Goal: Task Accomplishment & Management: Complete application form

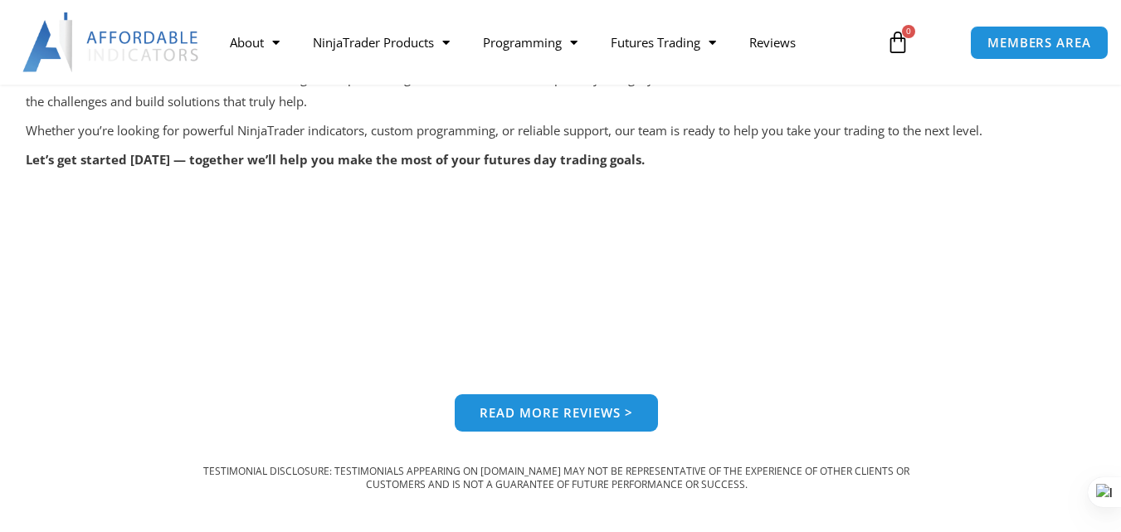
scroll to position [1471, 0]
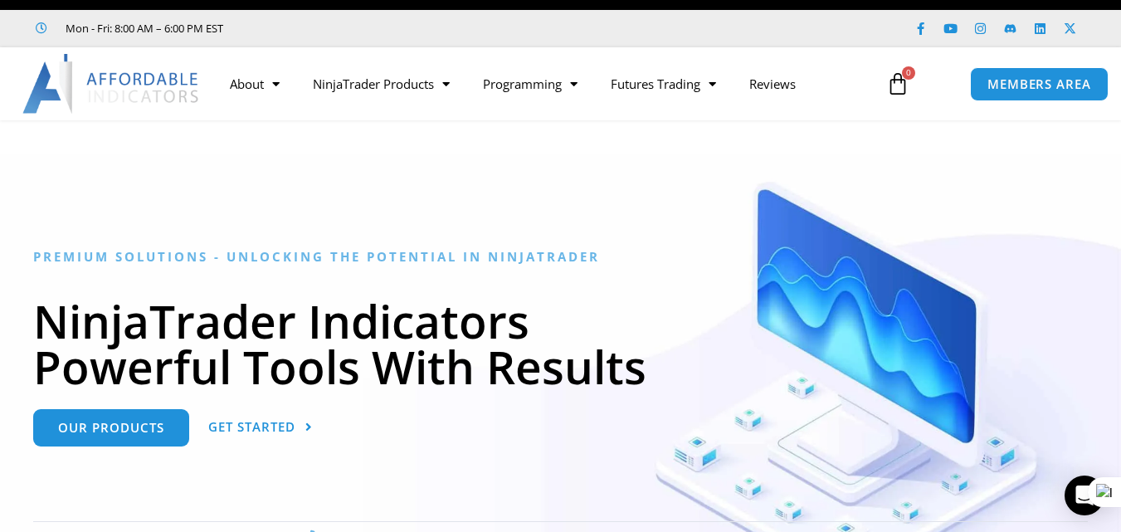
scroll to position [37, 0]
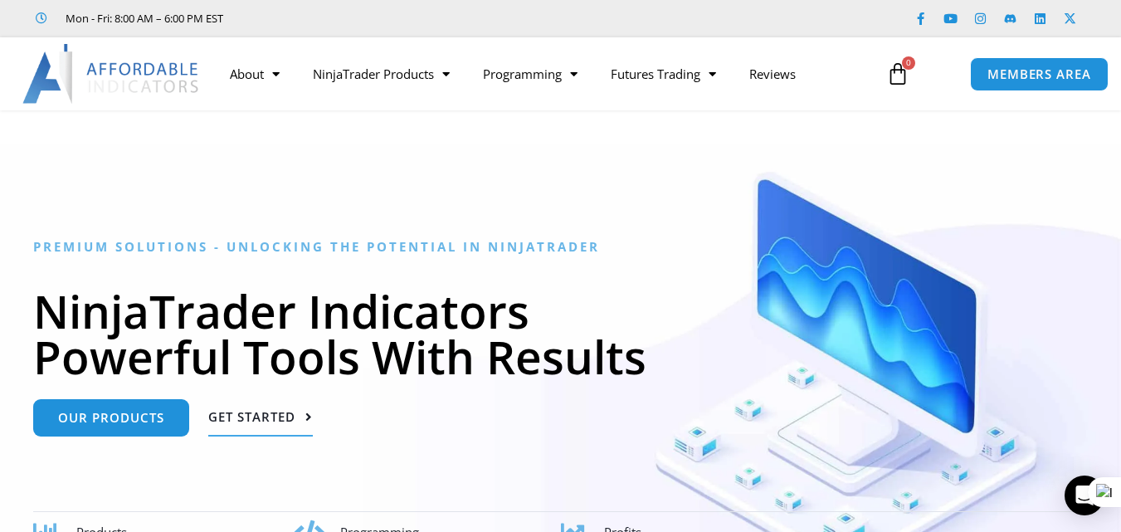
click at [276, 423] on span "Get Started" at bounding box center [251, 417] width 87 height 12
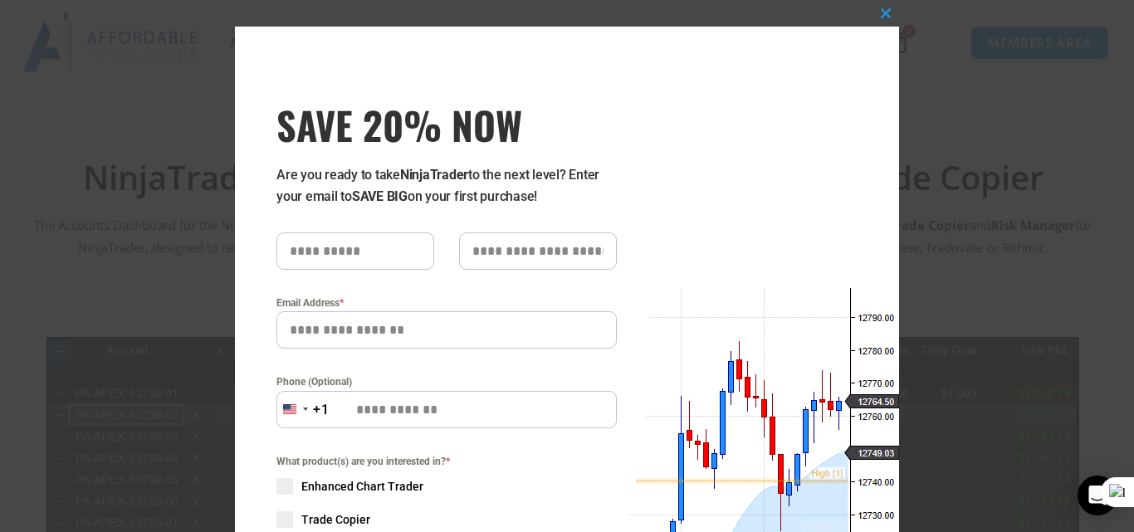
click at [380, 262] on input "SAVE 20% NOW popup" at bounding box center [355, 250] width 158 height 37
type input "*****"
type input "**********"
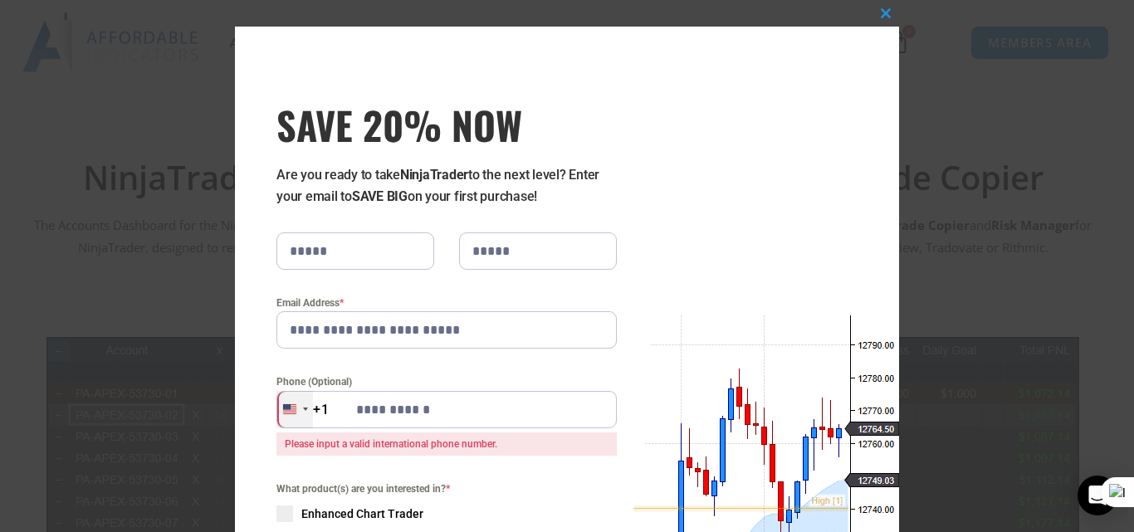
click at [294, 412] on div "[GEOGRAPHIC_DATA] +1" at bounding box center [294, 409] width 37 height 37
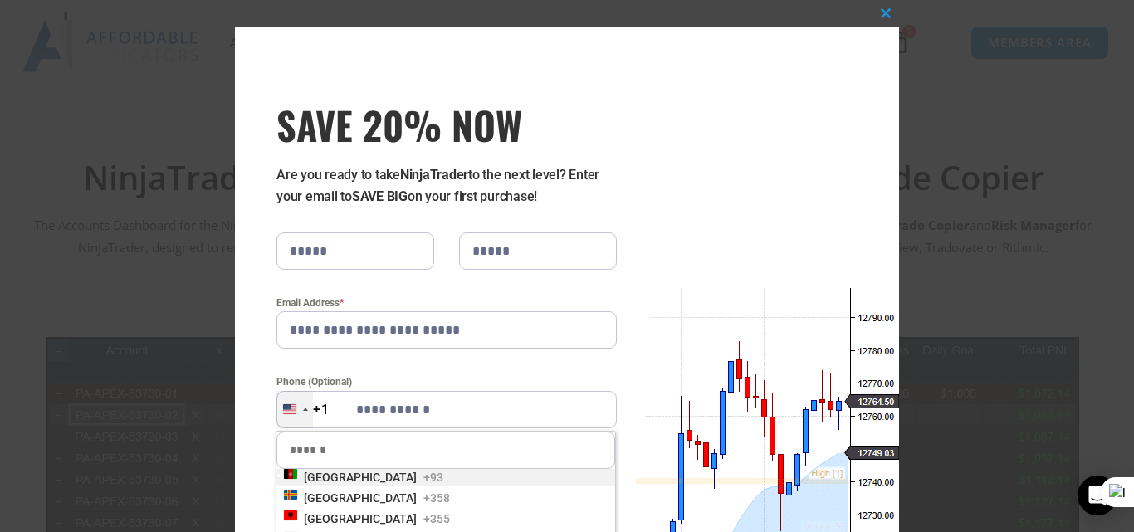
click at [294, 412] on div "[GEOGRAPHIC_DATA] +1" at bounding box center [294, 409] width 37 height 37
click at [309, 447] on input "Search" at bounding box center [445, 450] width 339 height 37
type input "***"
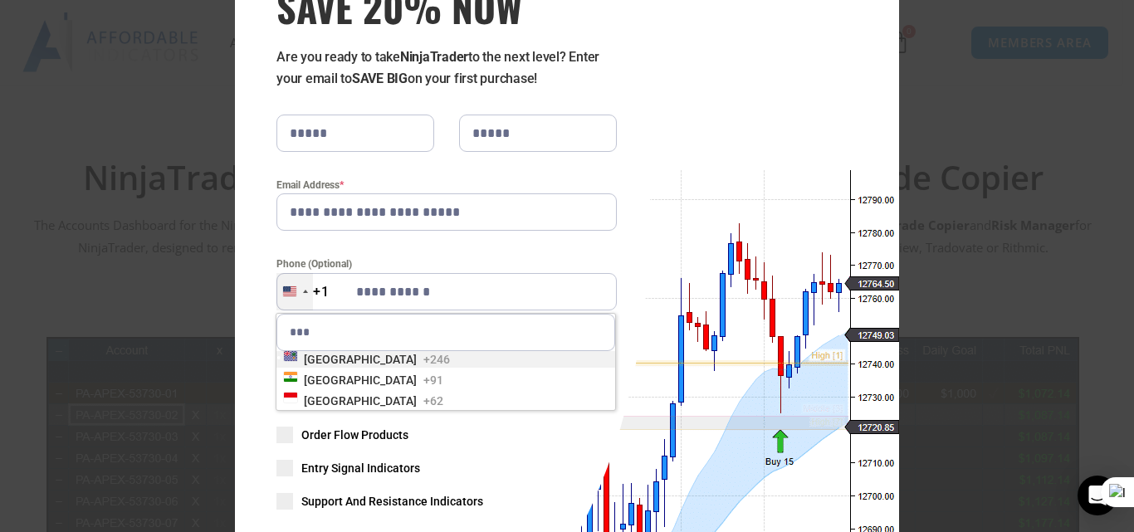
scroll to position [117, 0]
click at [315, 380] on span "[GEOGRAPHIC_DATA]" at bounding box center [360, 381] width 113 height 17
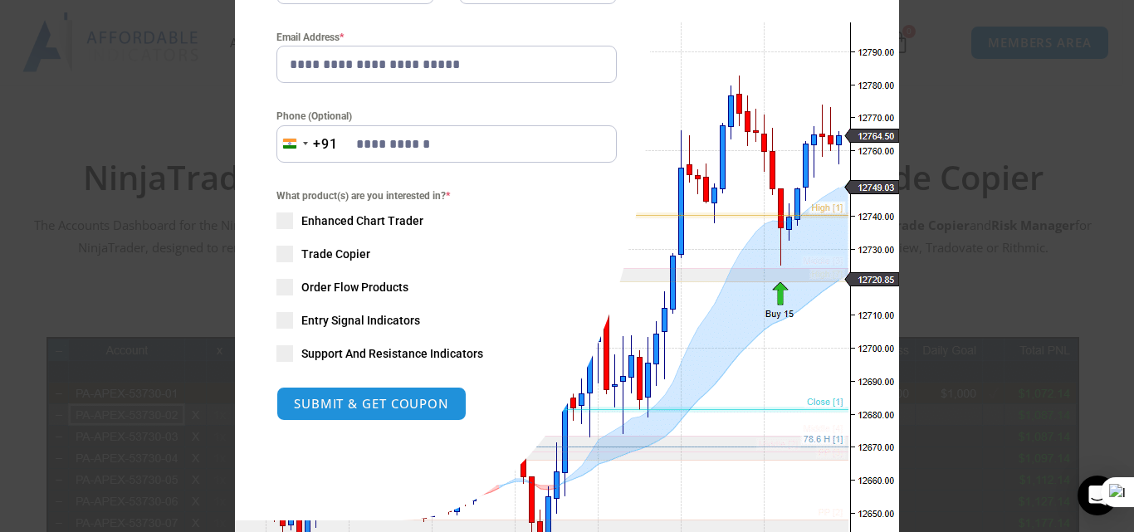
scroll to position [328, 0]
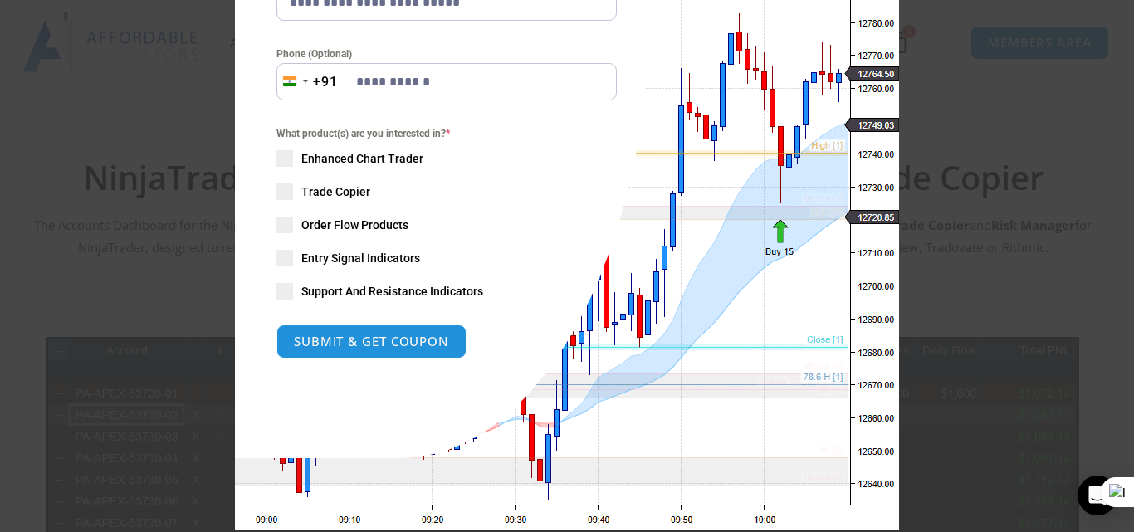
click at [279, 155] on span "SAVE 20% NOW popup" at bounding box center [284, 158] width 17 height 17
click at [282, 219] on span "SAVE 20% NOW popup" at bounding box center [284, 225] width 17 height 17
click at [277, 260] on span "SAVE 20% NOW popup" at bounding box center [284, 258] width 17 height 17
click at [285, 290] on span "SAVE 20% NOW popup" at bounding box center [284, 291] width 17 height 17
click at [343, 339] on button "SUBMIT & GET COUPON" at bounding box center [371, 342] width 200 height 36
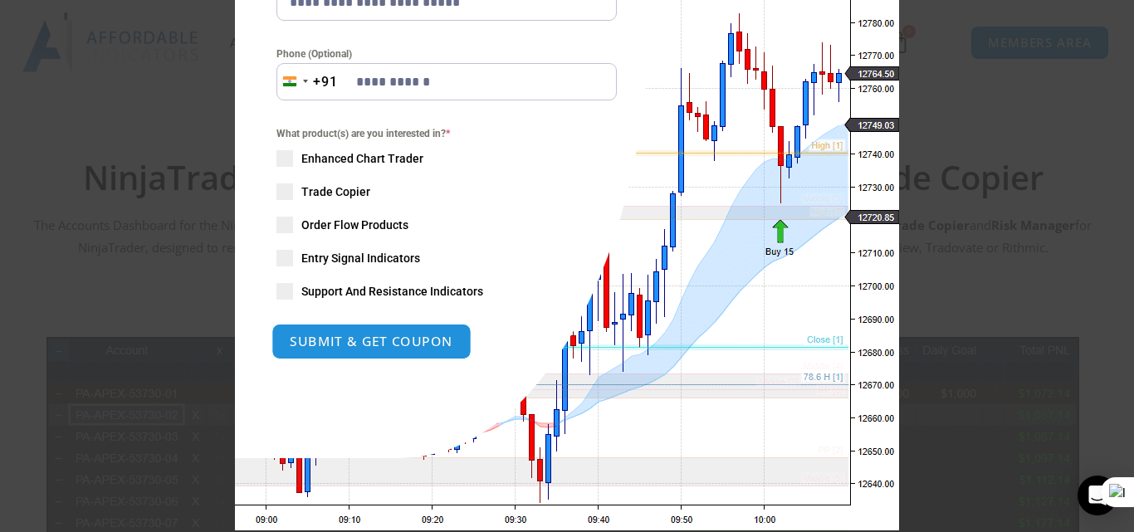
type input "**********"
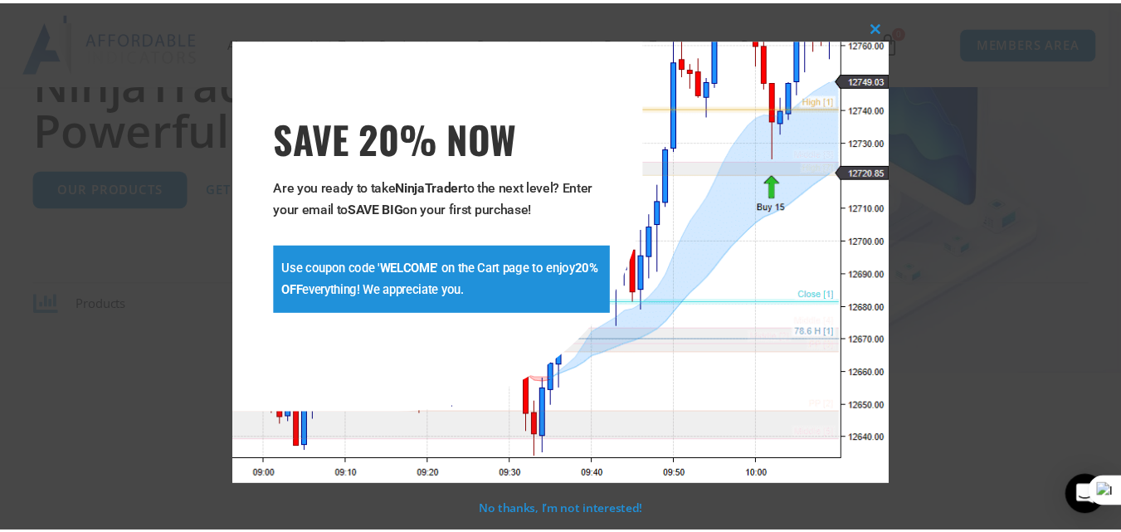
scroll to position [264, 0]
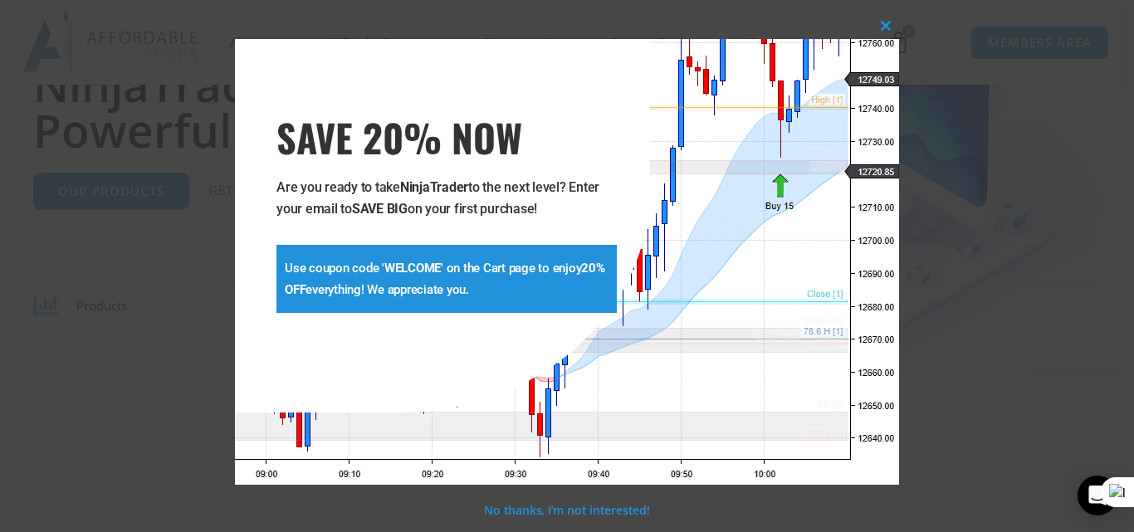
click at [639, 228] on div "**********" at bounding box center [442, 225] width 415 height 373
click at [544, 508] on link "No thanks, I’m not interested!" at bounding box center [566, 510] width 165 height 16
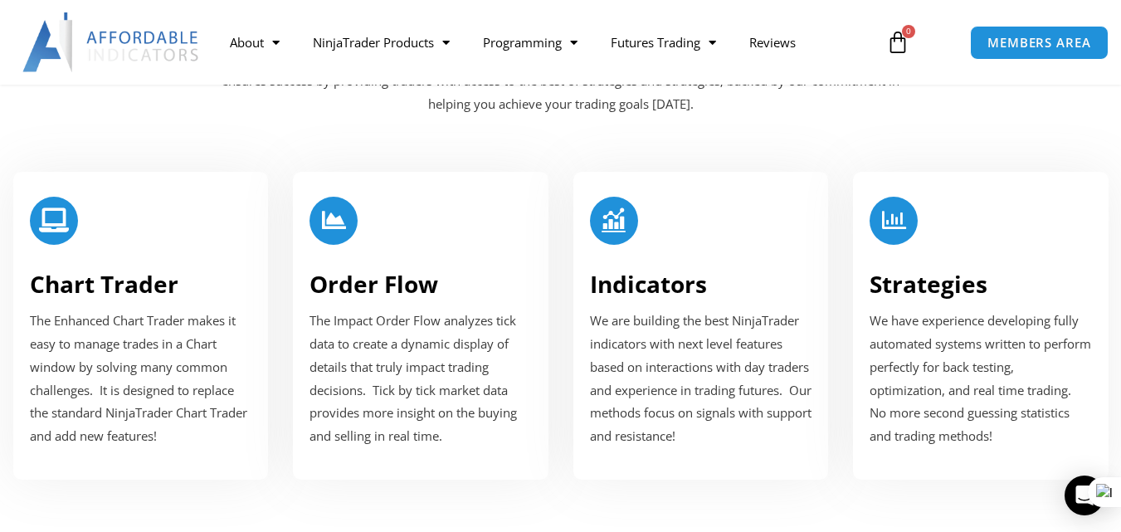
scroll to position [2013, 0]
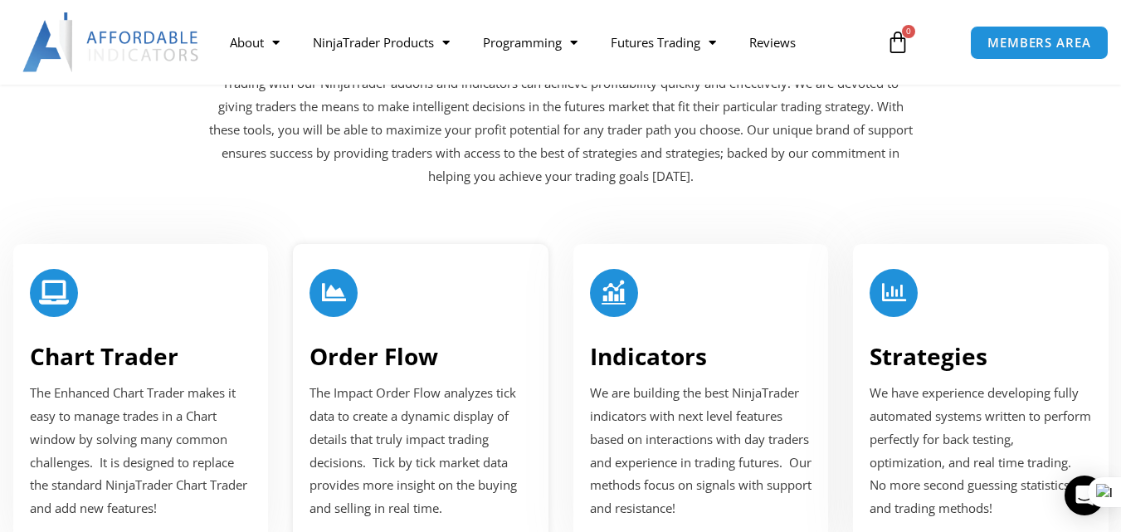
click at [460, 322] on div at bounding box center [421, 297] width 222 height 56
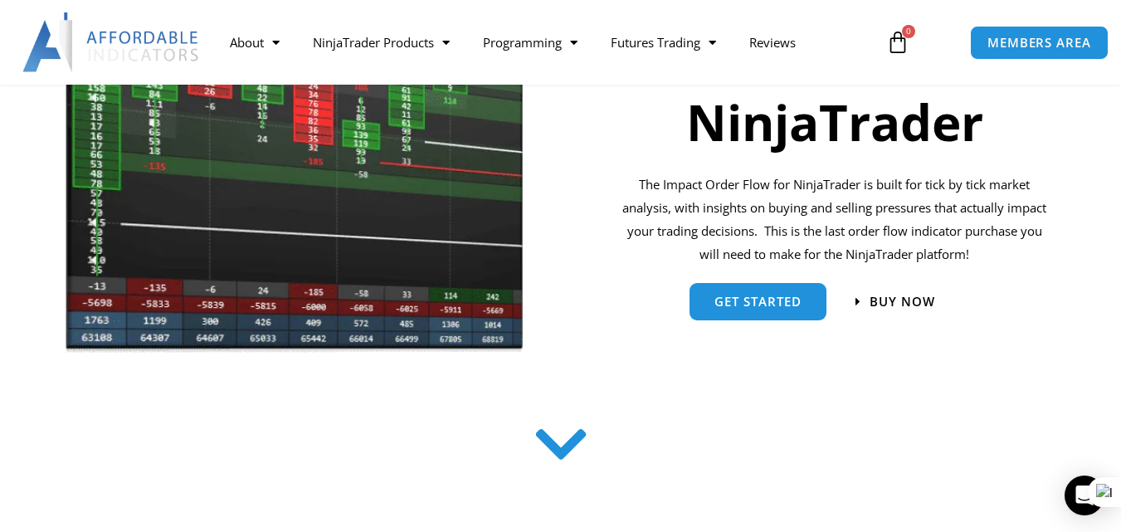
scroll to position [401, 0]
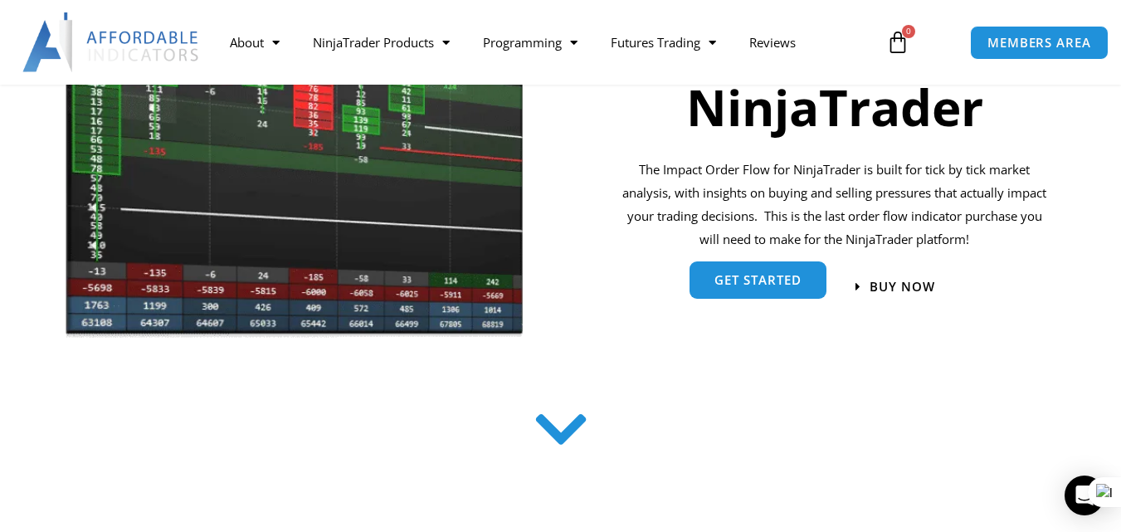
click at [792, 290] on link "get started" at bounding box center [758, 279] width 137 height 37
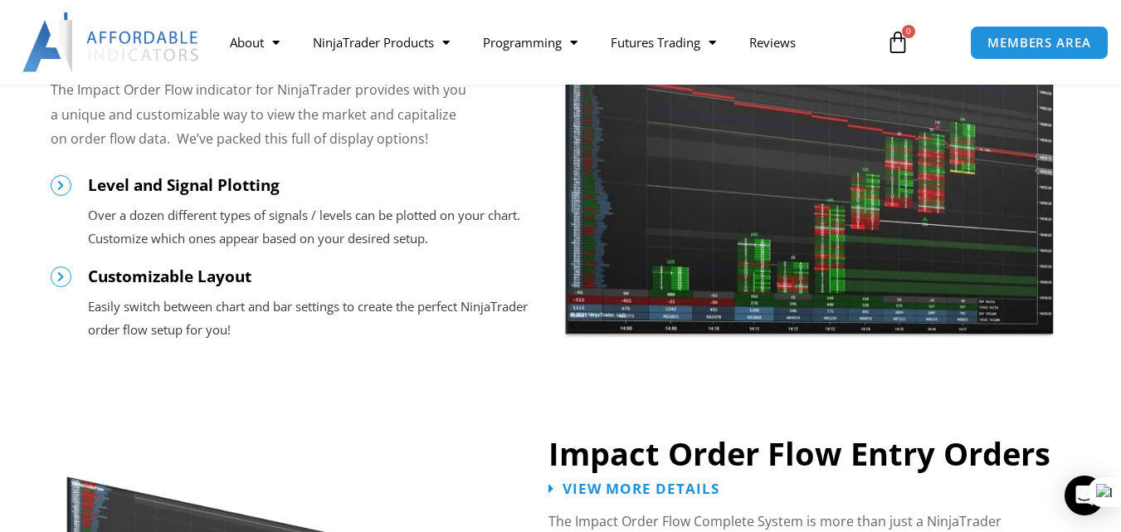
scroll to position [1323, 0]
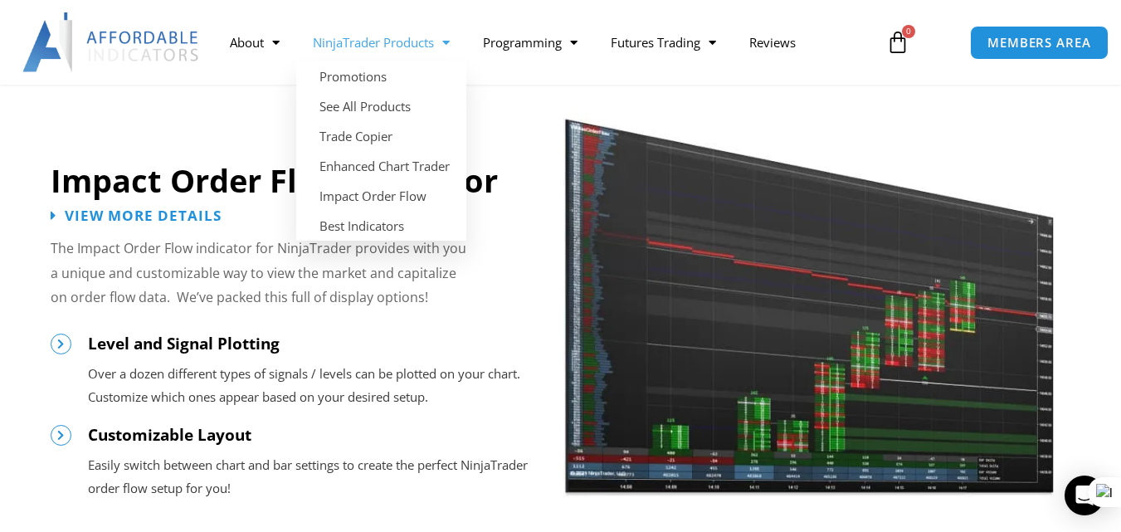
click at [450, 40] on span "Menu" at bounding box center [442, 42] width 16 height 29
